Goal: Task Accomplishment & Management: Manage account settings

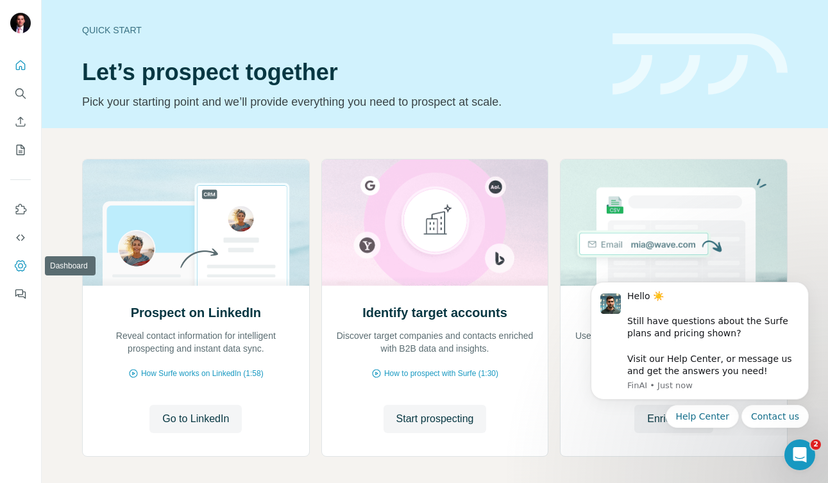
click at [21, 269] on icon "Dashboard" at bounding box center [20, 266] width 13 height 13
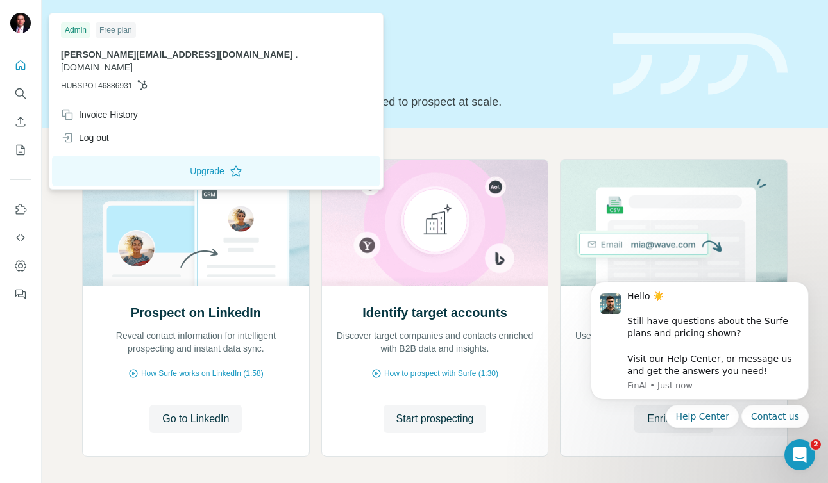
click at [21, 24] on img at bounding box center [20, 23] width 21 height 21
click at [155, 160] on button "Upgrade" at bounding box center [216, 171] width 328 height 31
